Goal: Find specific page/section: Find specific page/section

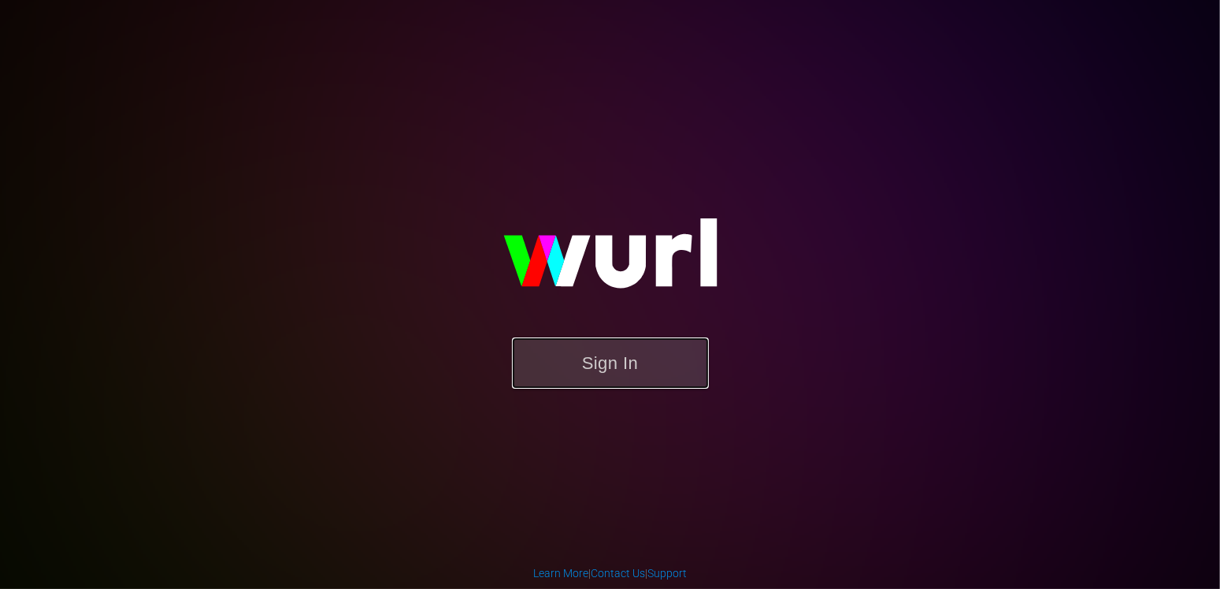
click at [656, 355] on button "Sign In" at bounding box center [610, 362] width 197 height 51
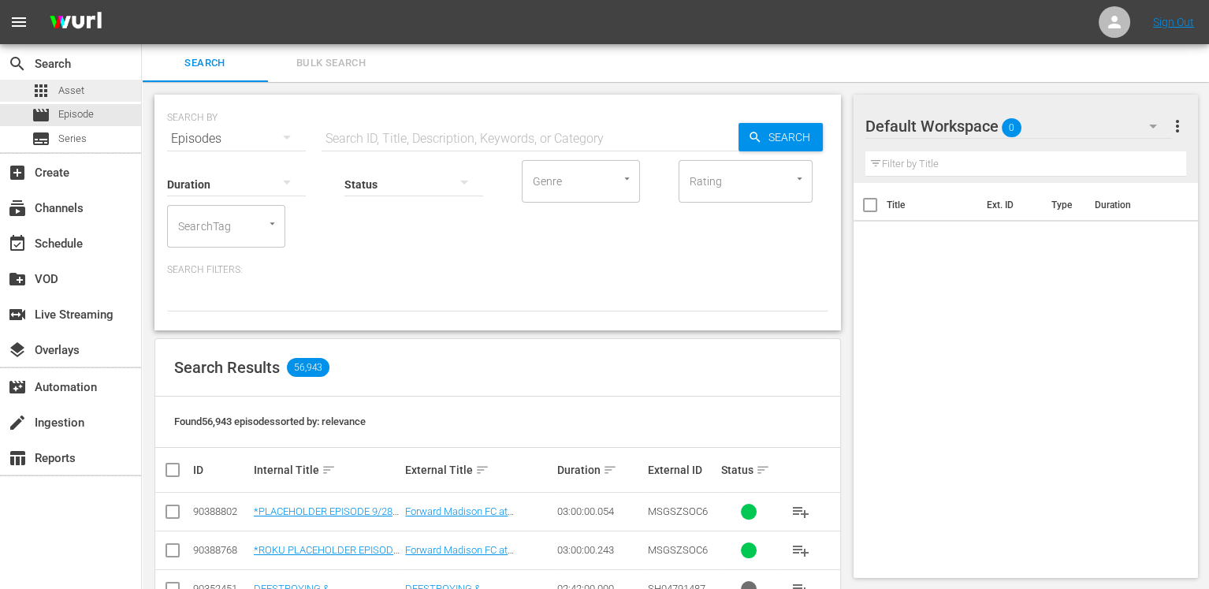
click at [98, 89] on div "apps Asset" at bounding box center [70, 91] width 141 height 22
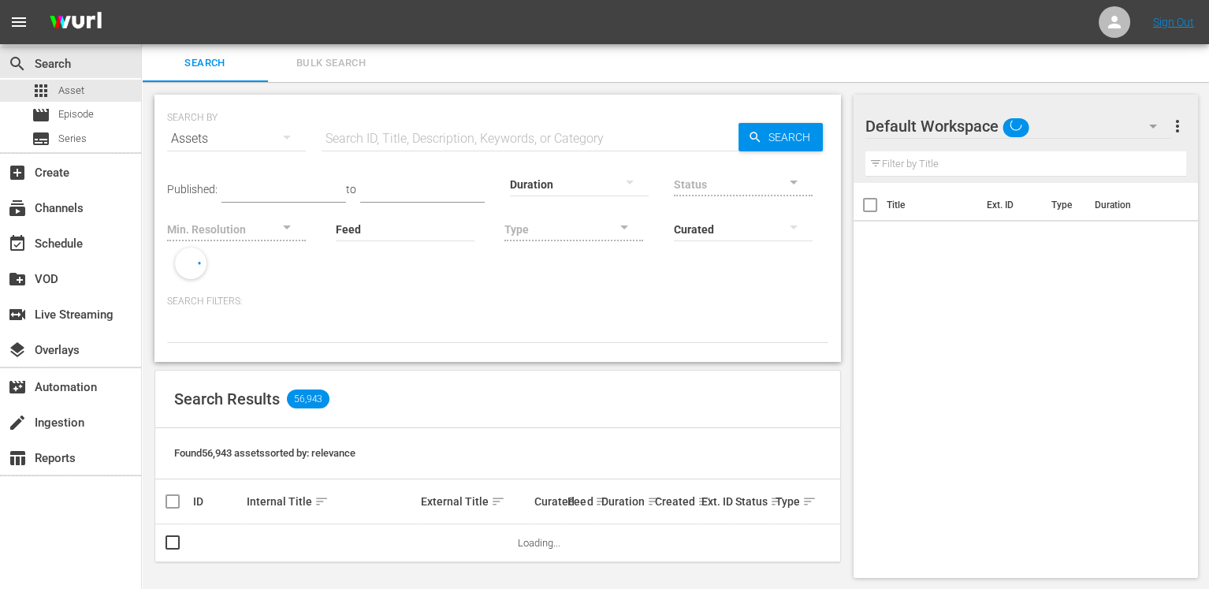
click at [404, 142] on input "text" at bounding box center [529, 139] width 417 height 38
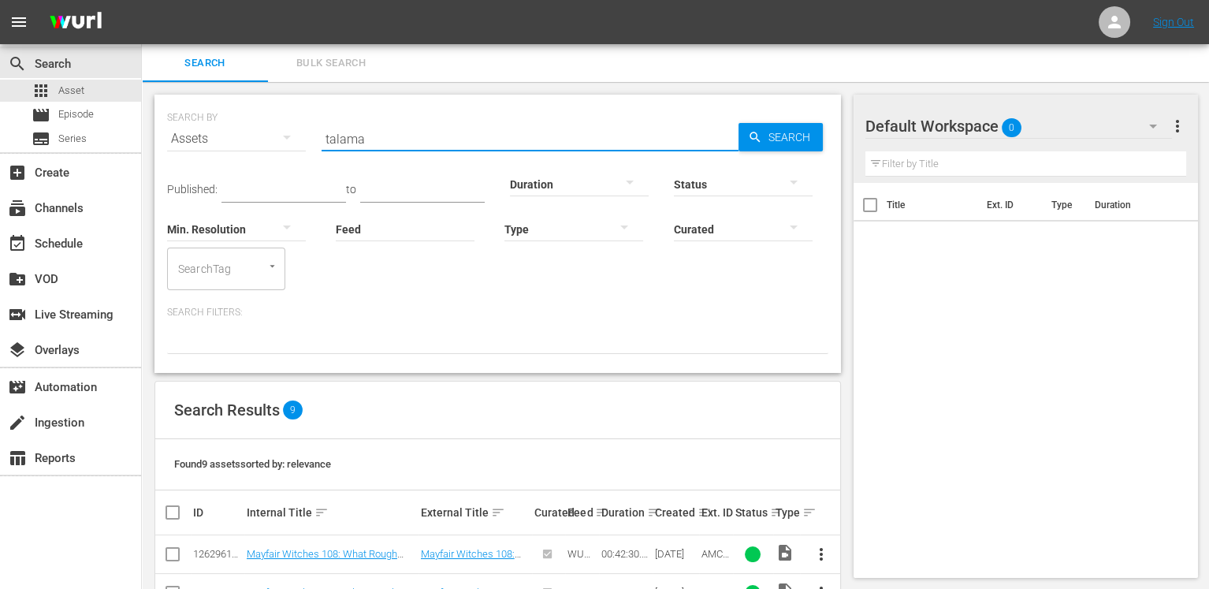
type input "[PERSON_NAME]"
